Goal: Task Accomplishment & Management: Manage account settings

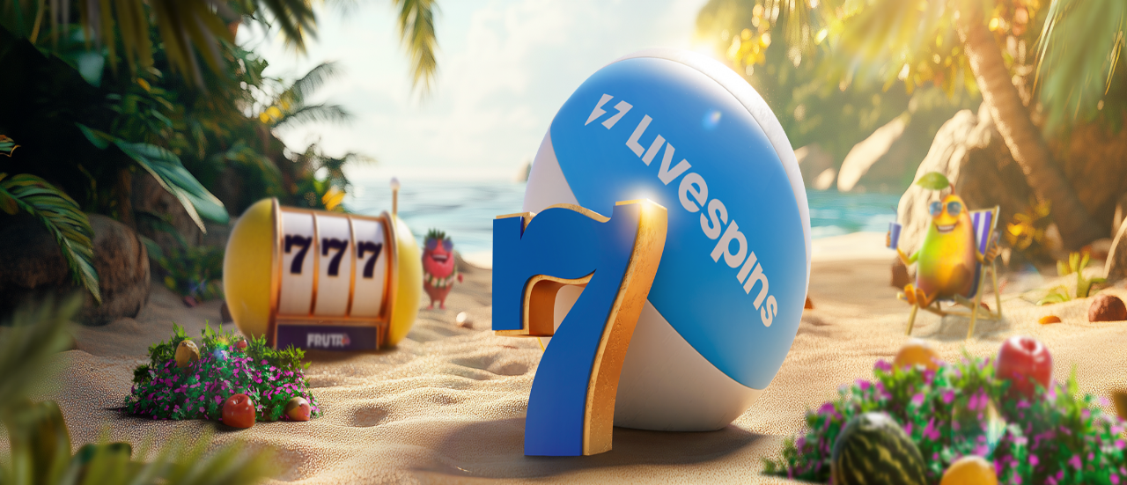
click at [93, 73] on button "Kirjaudu" at bounding box center [121, 64] width 57 height 18
click at [107, 210] on div "Taso 4 Paavo Hugo-mikael Oikari 0.06 €" at bounding box center [561, 140] width 1109 height 140
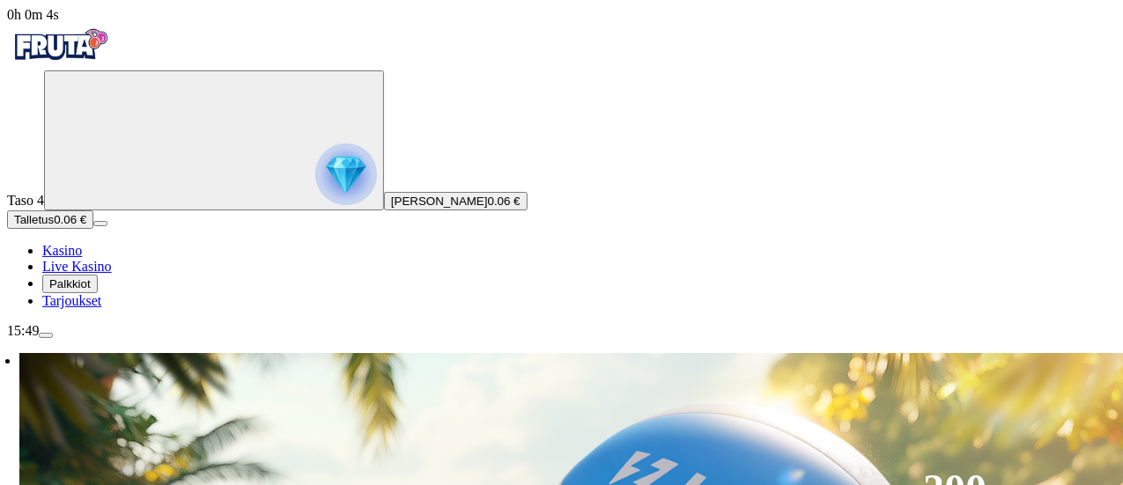
click at [315, 205] on img "Primary" at bounding box center [346, 175] width 62 height 62
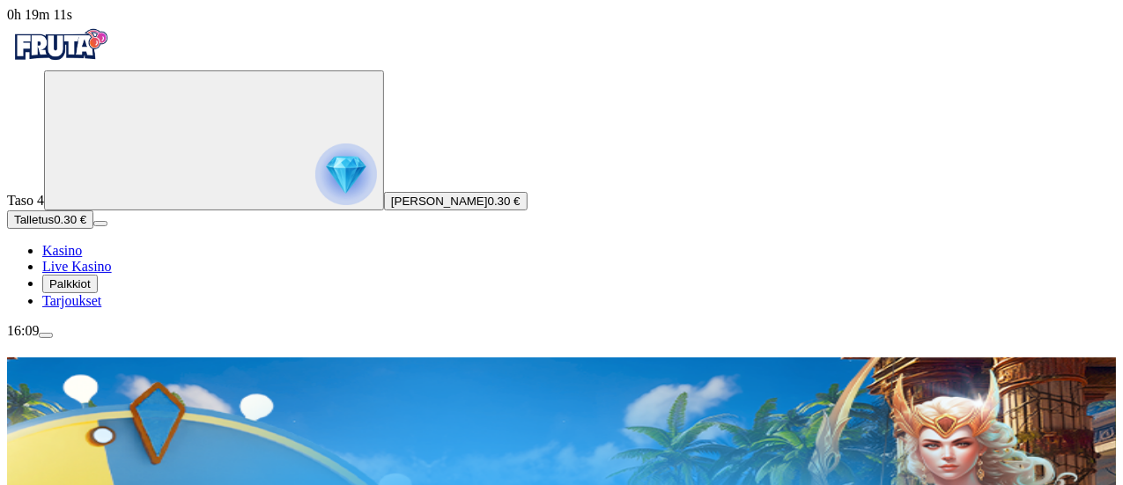
click at [315, 193] on img "Primary" at bounding box center [346, 175] width 62 height 62
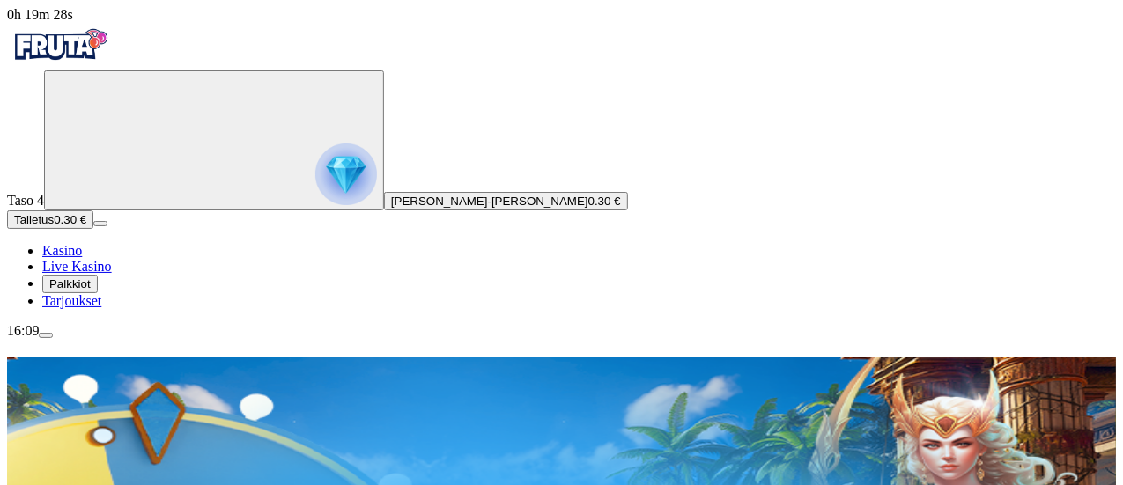
drag, startPoint x: 0, startPoint y: 0, endPoint x: 97, endPoint y: 194, distance: 216.6
click at [315, 194] on img "Primary" at bounding box center [346, 175] width 62 height 62
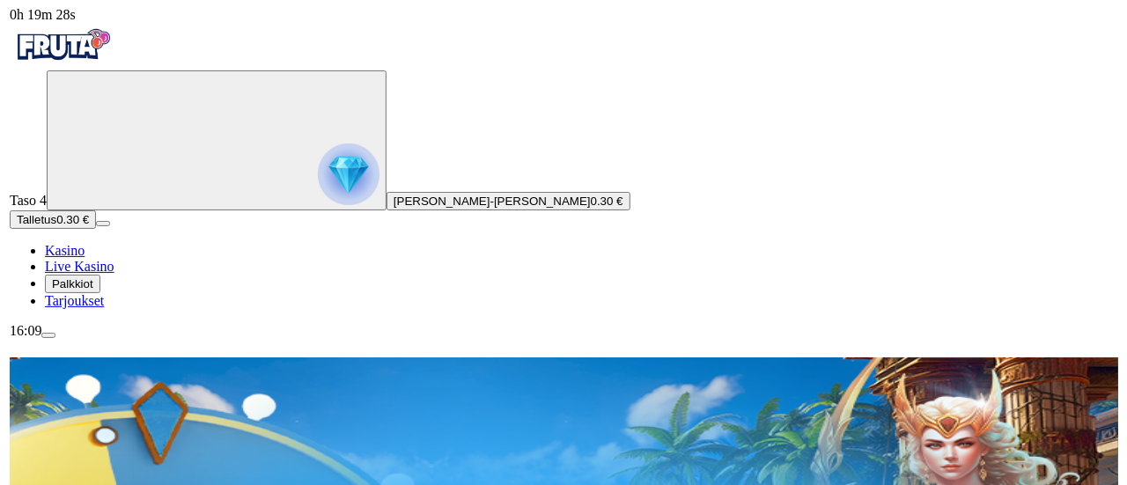
scroll to position [946, 0]
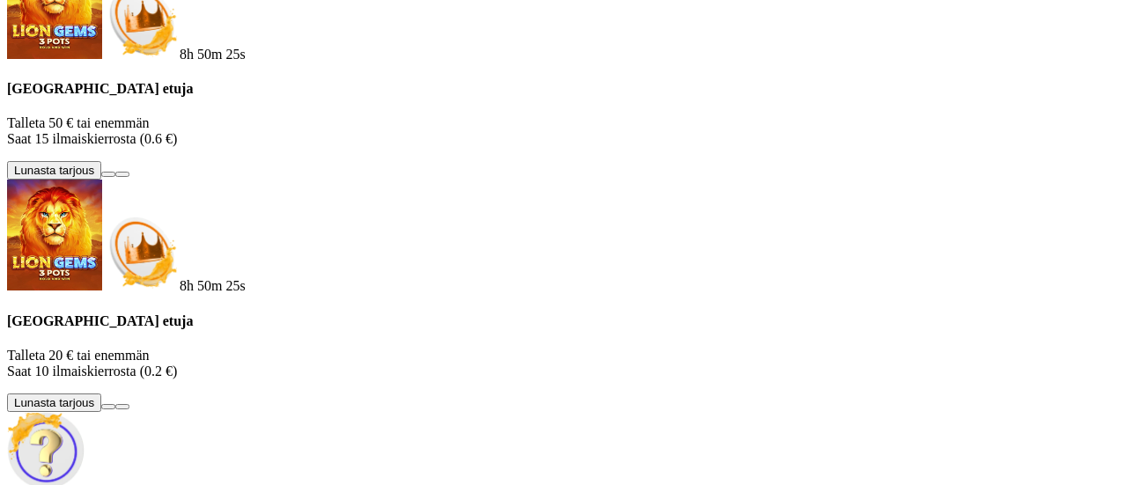
drag, startPoint x: 520, startPoint y: 108, endPoint x: 513, endPoint y: 133, distance: 25.6
click at [513, 133] on div "8h 50m 25s Talletuksella etuja Talleta 250 € tai enemmän Saat 40 ilmaiskierrost…" at bounding box center [563, 31] width 1113 height 1095
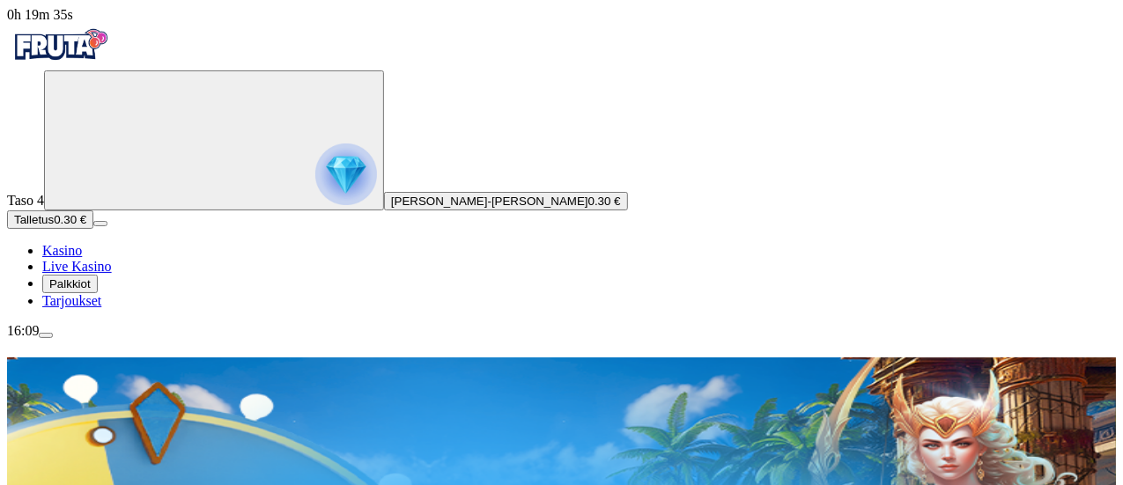
click at [315, 205] on img "Primary" at bounding box center [346, 175] width 62 height 62
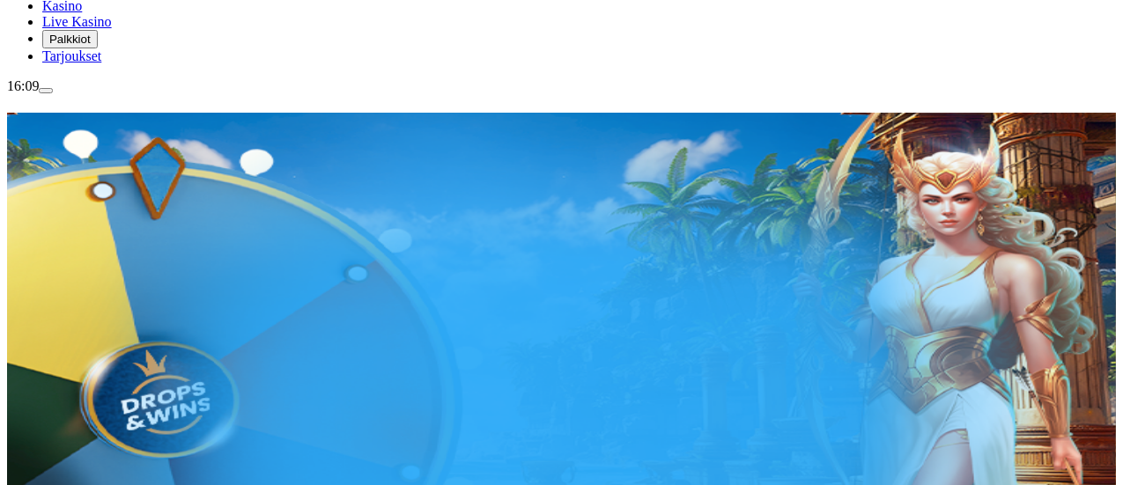
scroll to position [289, 0]
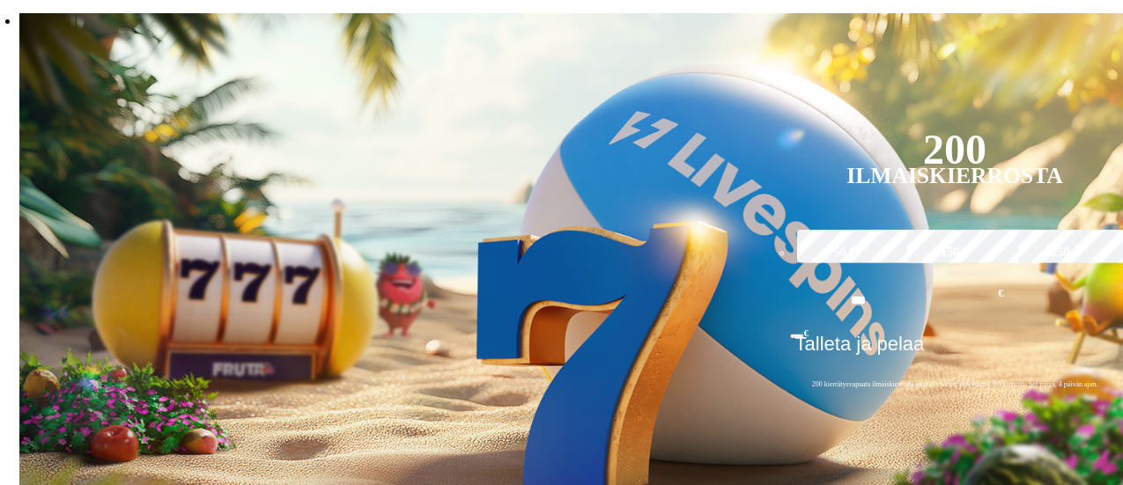
scroll to position [376, 0]
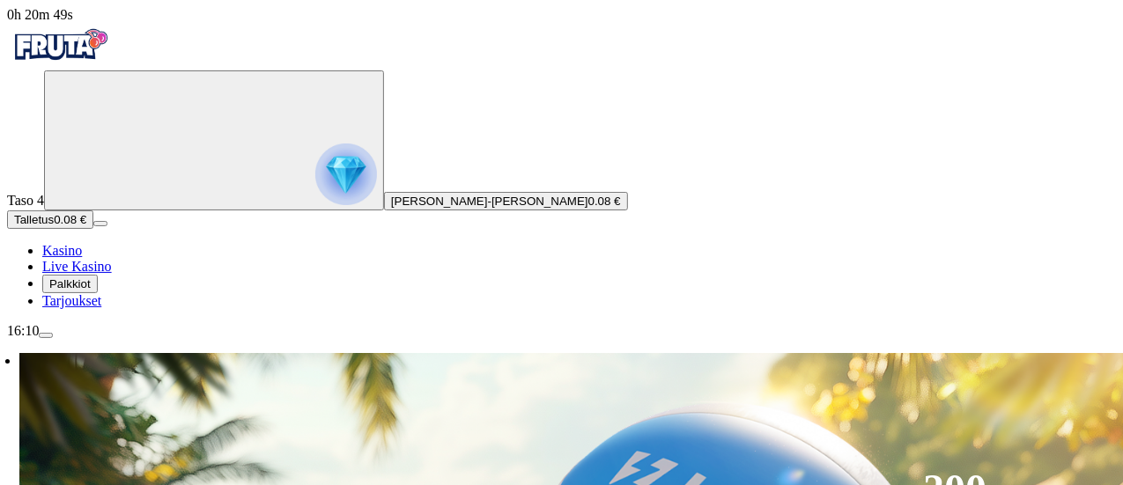
click at [46, 336] on span "menu icon" at bounding box center [46, 336] width 0 height 0
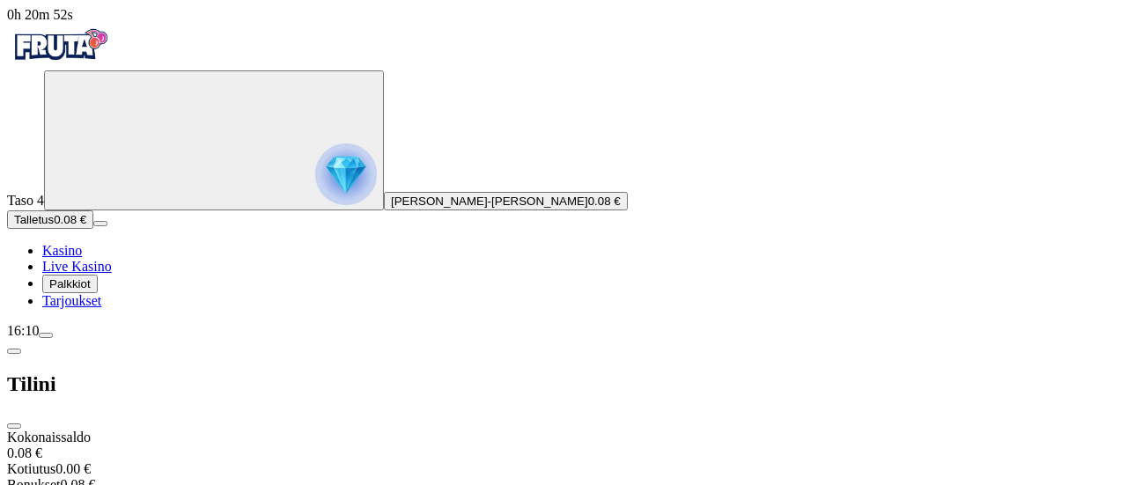
drag, startPoint x: 519, startPoint y: 184, endPoint x: 513, endPoint y: 260, distance: 76.0
